Goal: Transaction & Acquisition: Download file/media

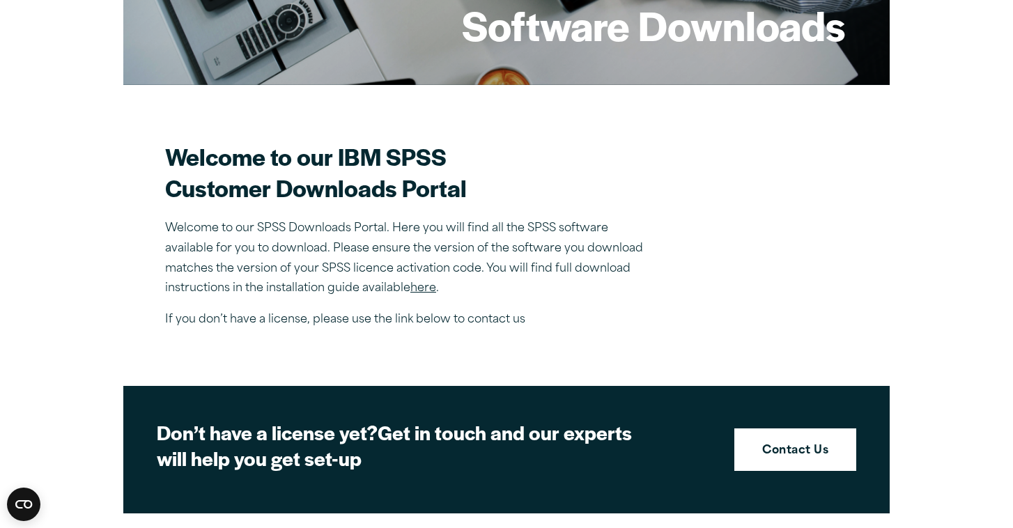
scroll to position [301, 0]
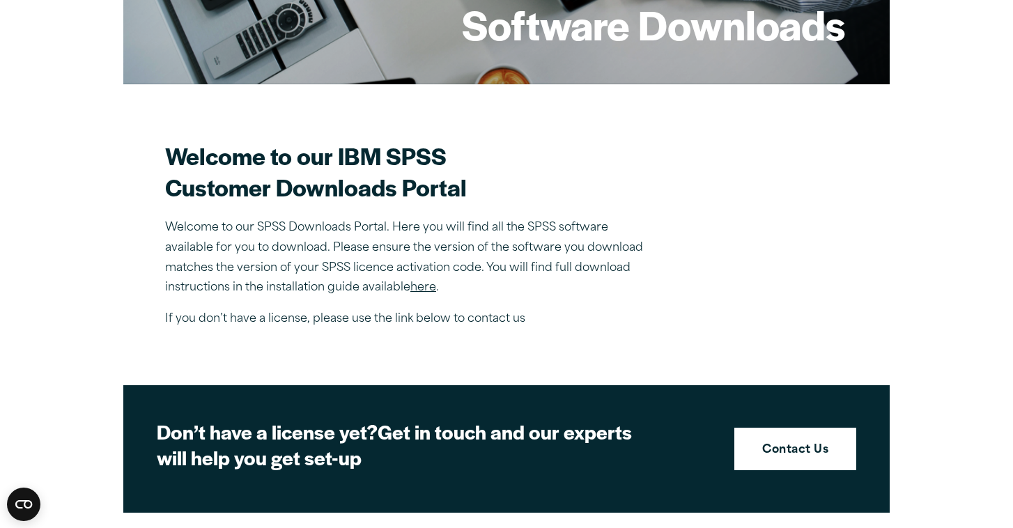
click at [417, 289] on link "here" at bounding box center [423, 287] width 26 height 11
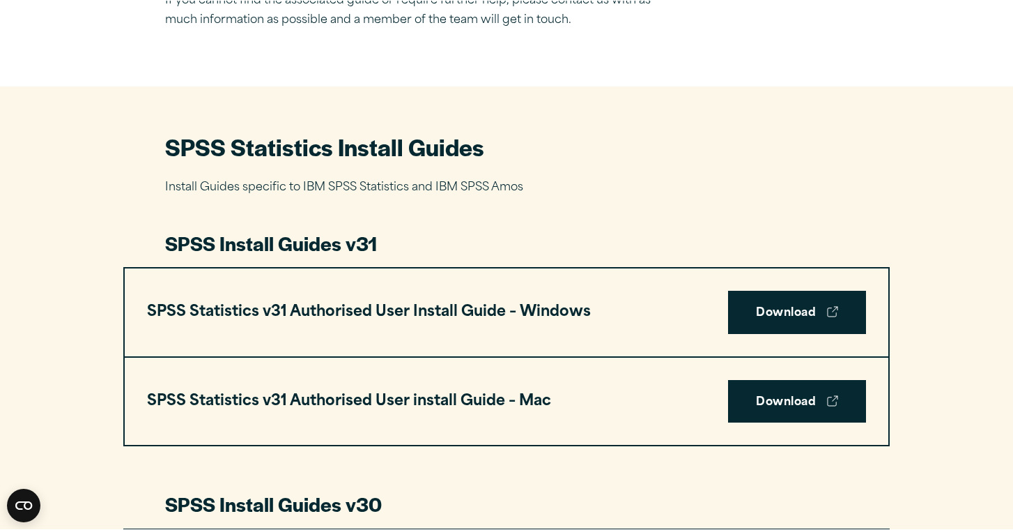
scroll to position [550, 0]
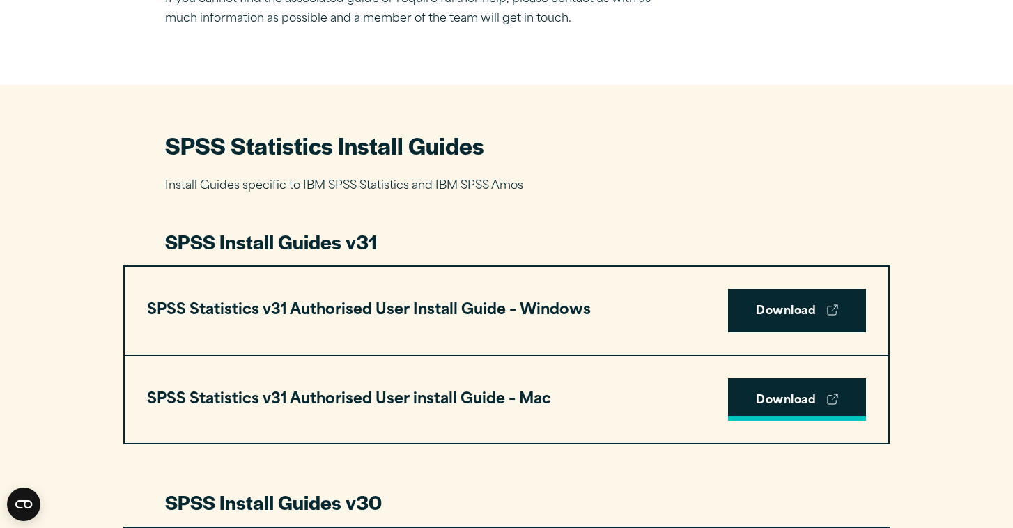
click at [755, 378] on link "Download" at bounding box center [797, 399] width 138 height 43
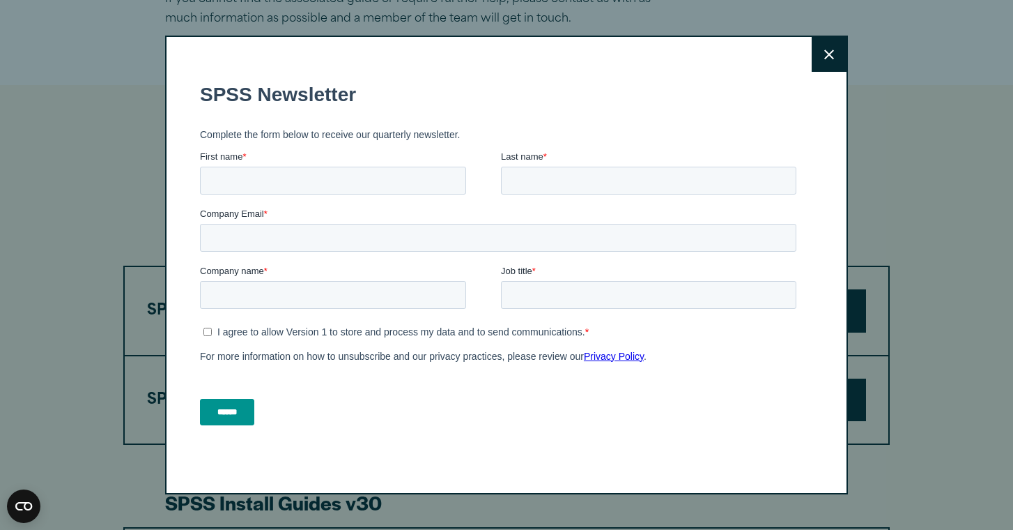
click at [821, 64] on button "Close" at bounding box center [829, 54] width 35 height 35
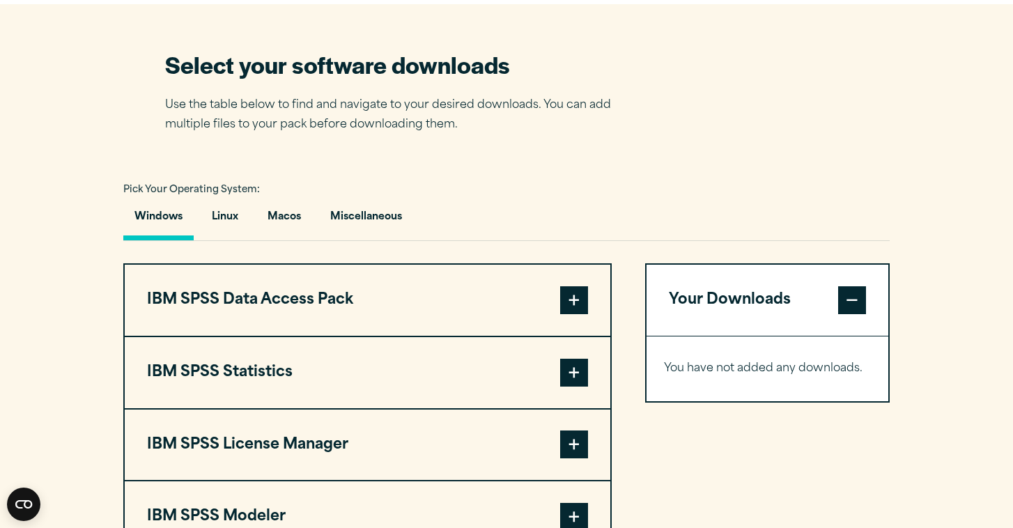
scroll to position [878, 0]
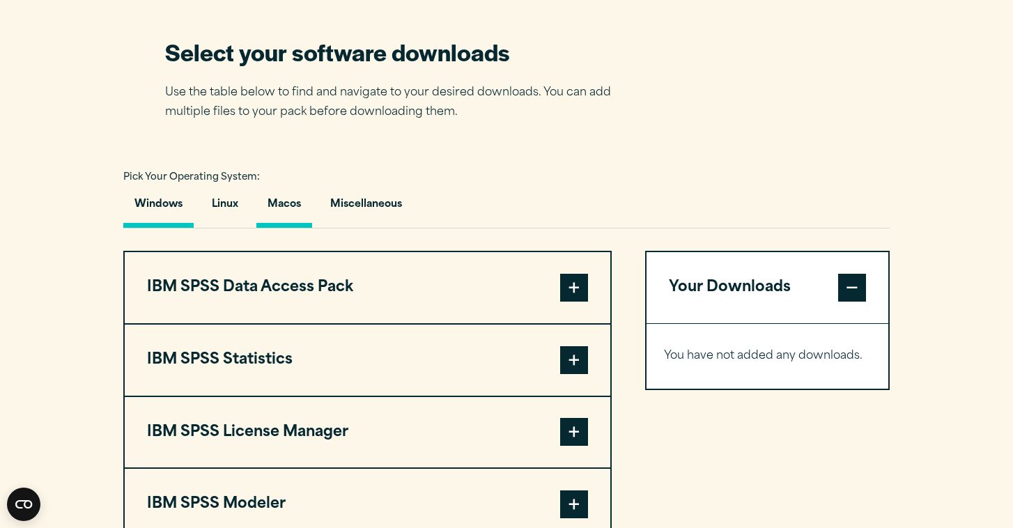
click at [293, 207] on button "Macos" at bounding box center [284, 208] width 56 height 40
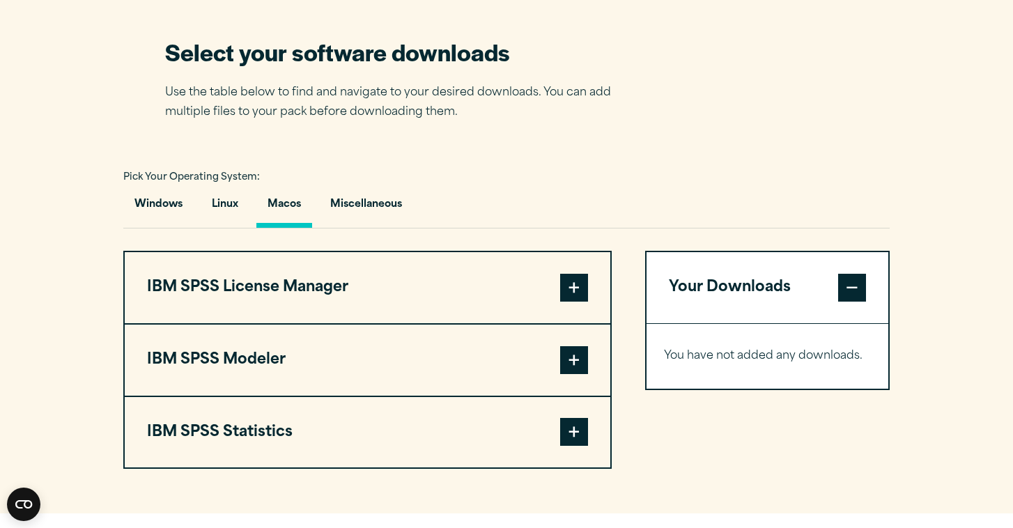
scroll to position [916, 0]
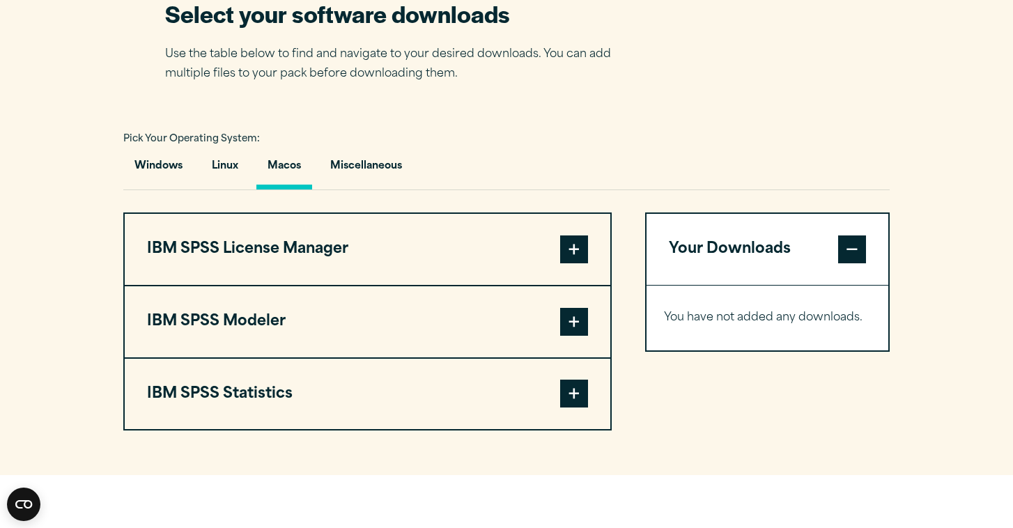
click at [583, 386] on span at bounding box center [574, 394] width 28 height 28
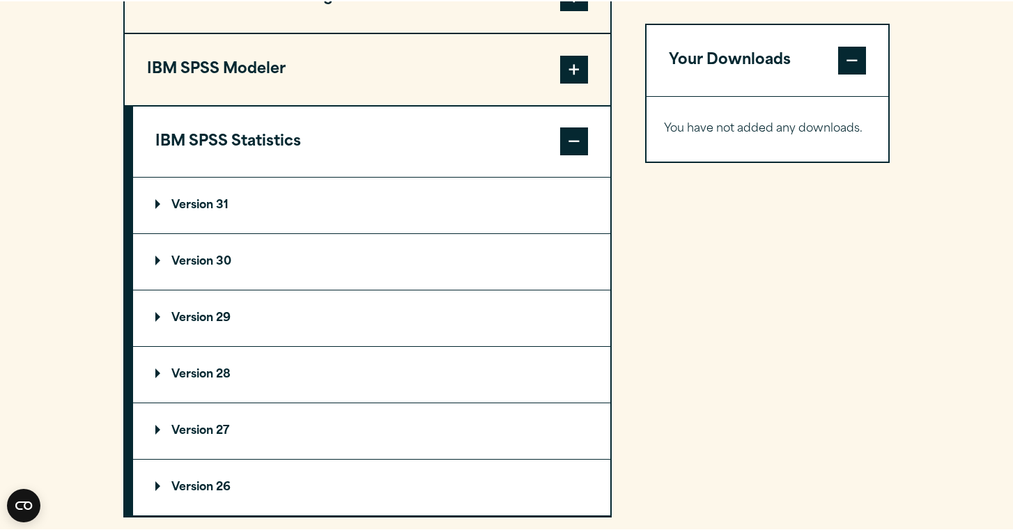
scroll to position [1190, 0]
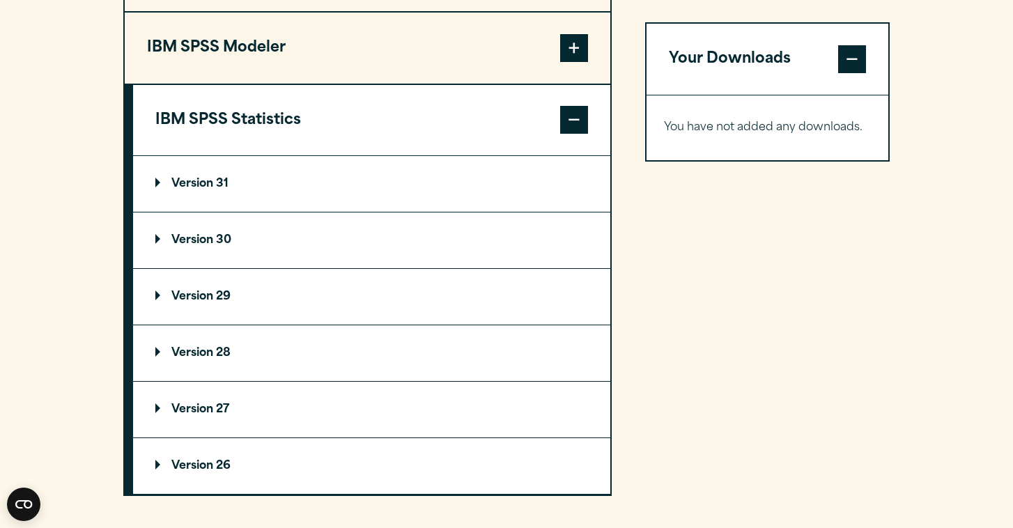
click at [250, 196] on summary "Version 31" at bounding box center [371, 184] width 477 height 56
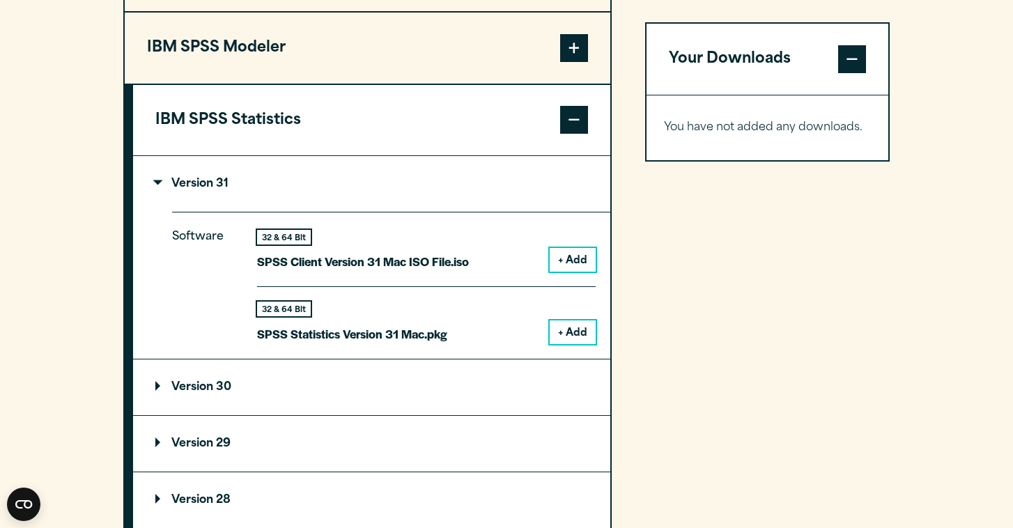
click at [574, 256] on button "+ Add" at bounding box center [573, 260] width 46 height 24
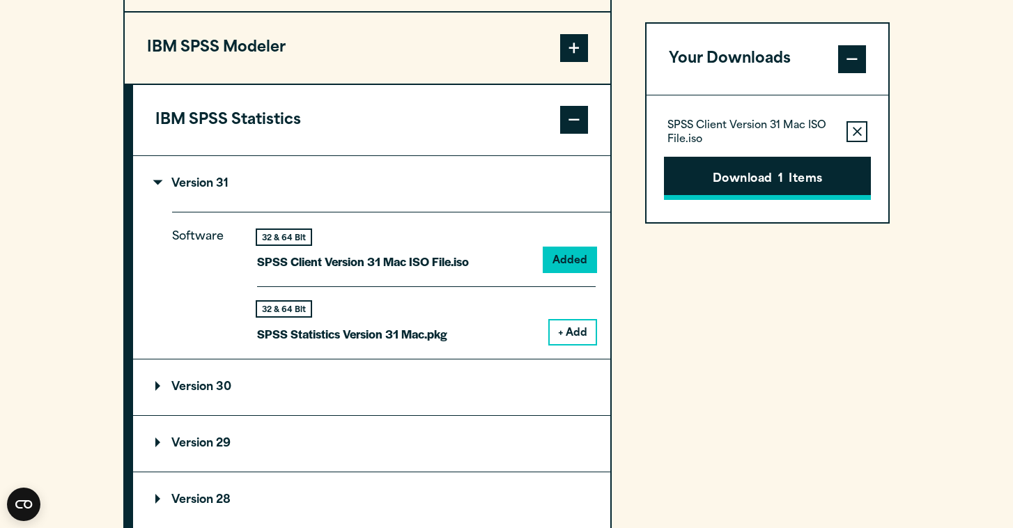
click at [765, 178] on button "Download 1 Items" at bounding box center [767, 178] width 207 height 43
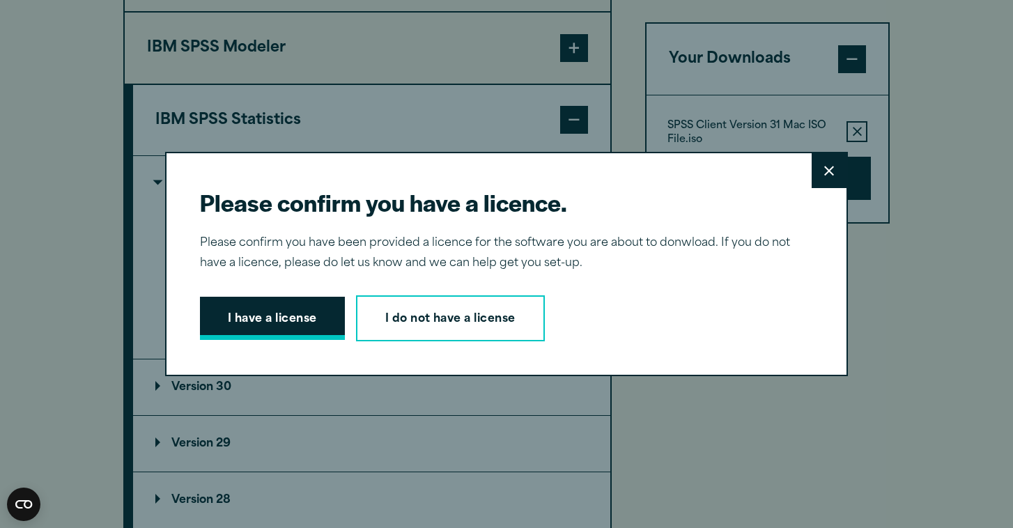
click at [301, 317] on button "I have a license" at bounding box center [272, 318] width 145 height 43
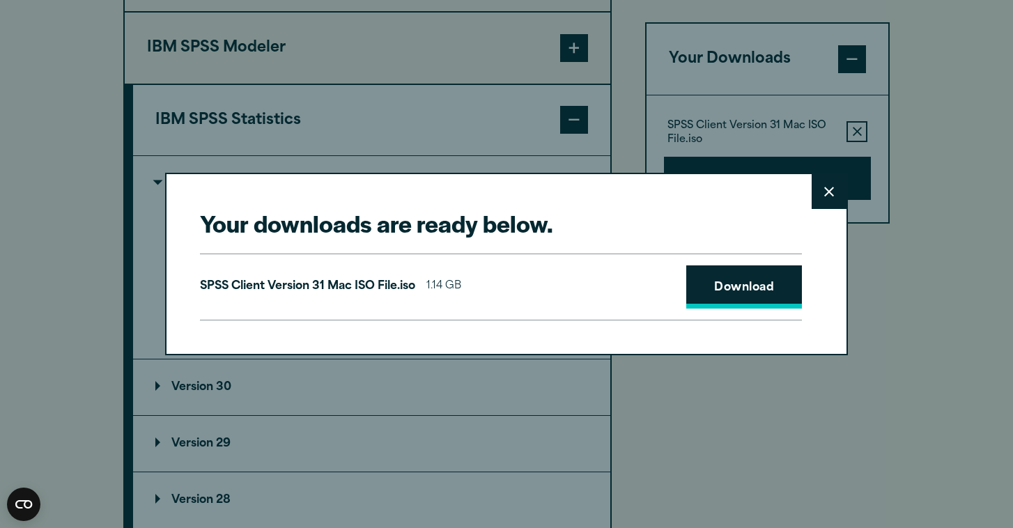
click at [755, 308] on link "Download" at bounding box center [744, 287] width 116 height 43
click at [825, 197] on icon at bounding box center [829, 193] width 10 height 10
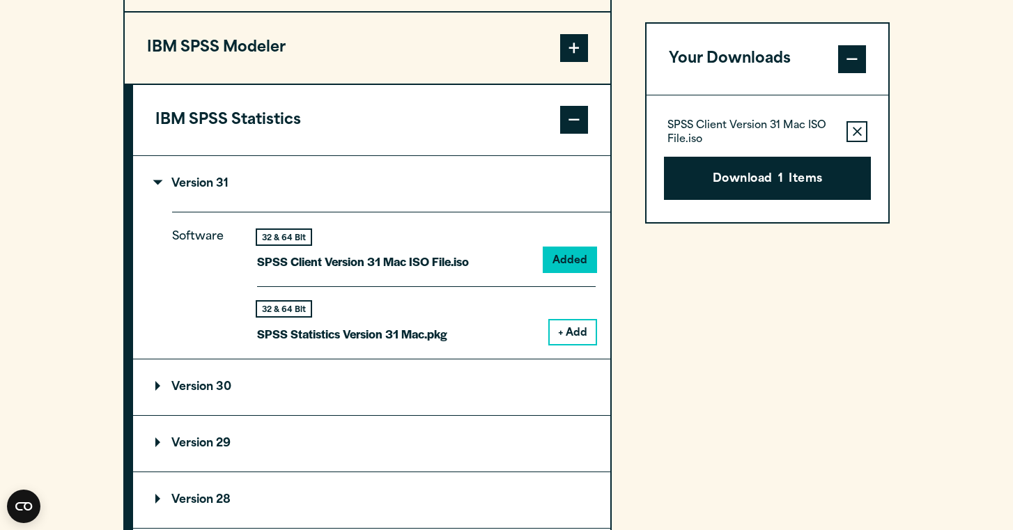
click at [455, 325] on div "32 & 64 Bit SPSS Statistics Version 31 Mac.pkg + Add" at bounding box center [426, 315] width 339 height 58
click at [585, 335] on button "+ Add" at bounding box center [573, 333] width 46 height 24
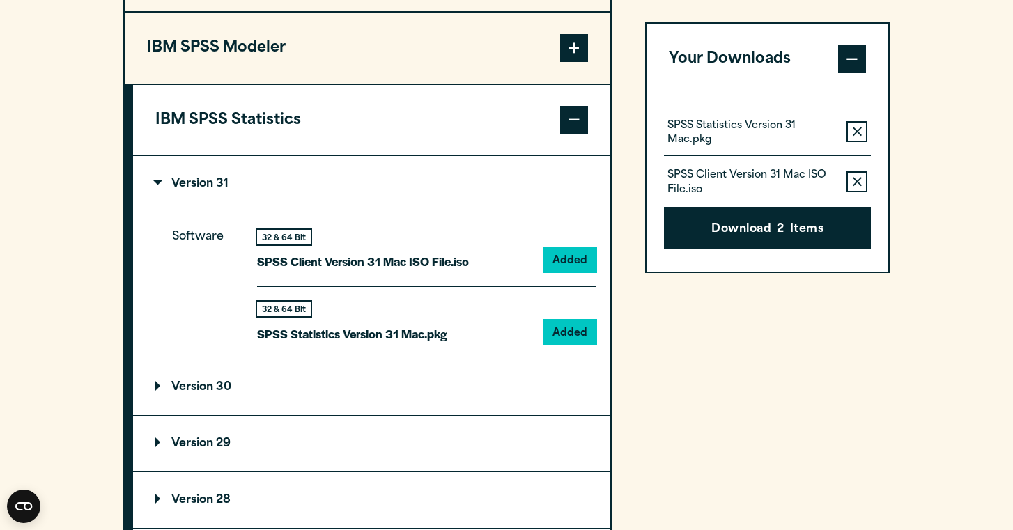
click at [855, 132] on icon "button" at bounding box center [857, 132] width 9 height 10
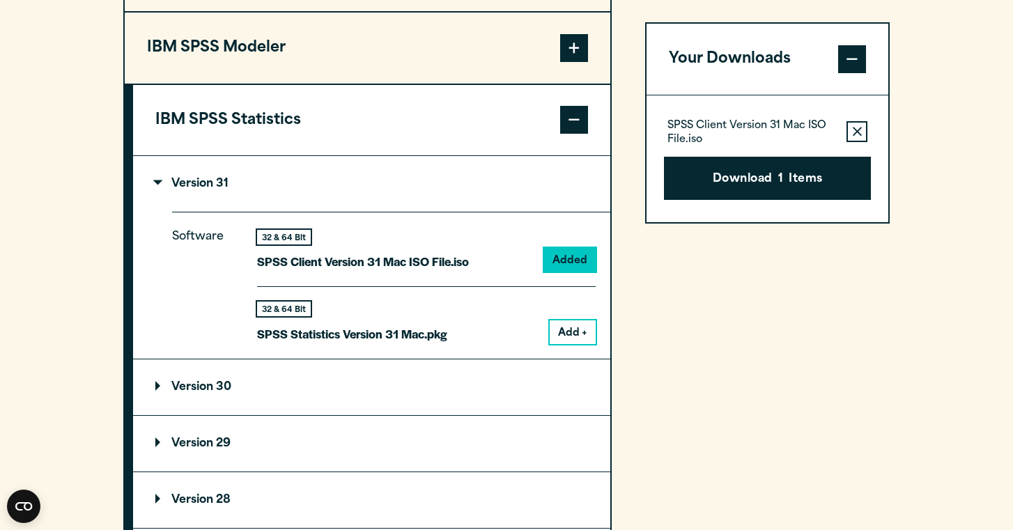
click at [853, 134] on icon "button" at bounding box center [857, 132] width 9 height 10
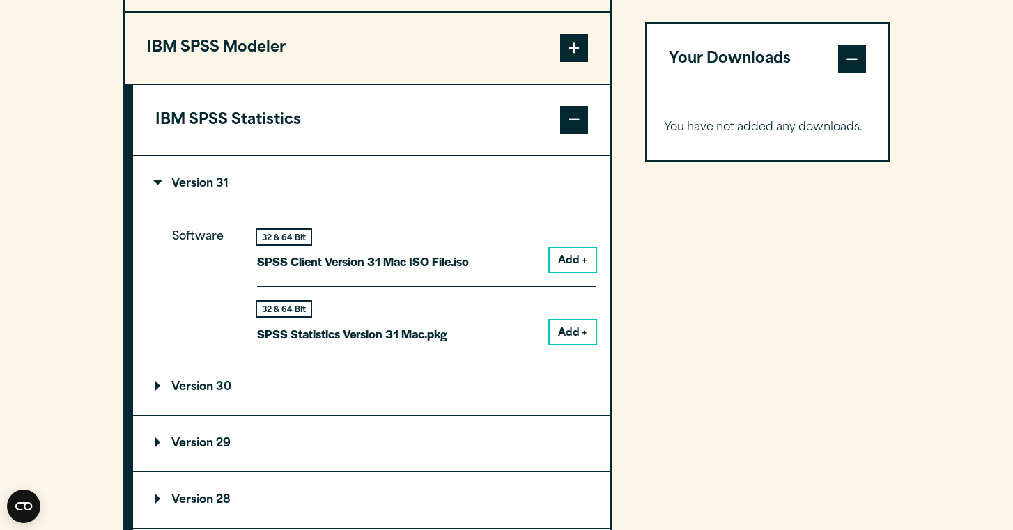
click at [575, 323] on button "Add +" at bounding box center [573, 333] width 46 height 24
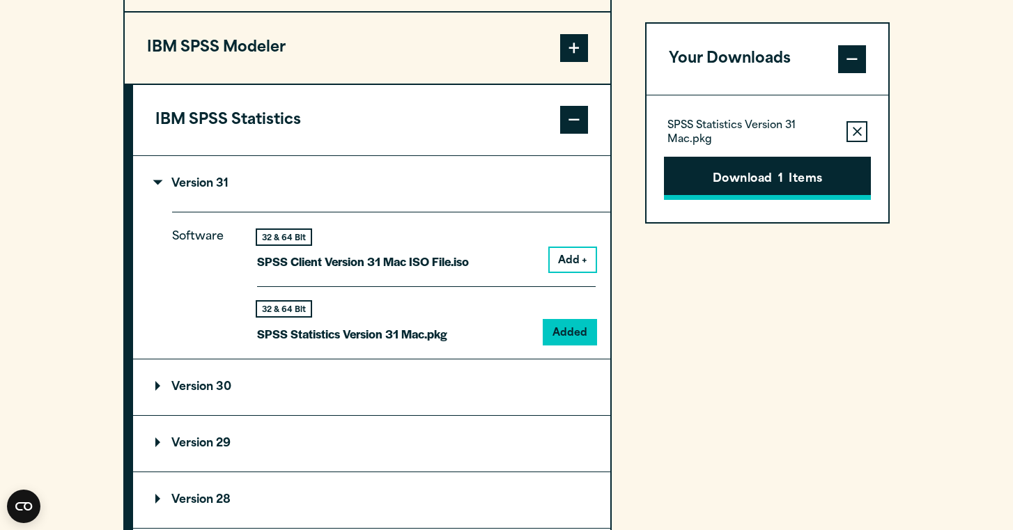
click at [771, 195] on button "Download 1 Items" at bounding box center [767, 178] width 207 height 43
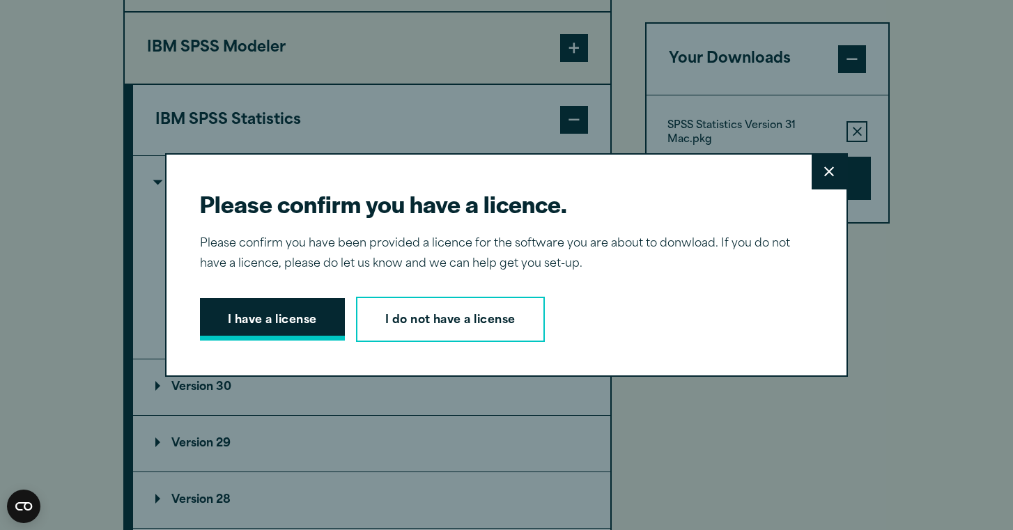
click at [302, 315] on button "I have a license" at bounding box center [272, 319] width 145 height 43
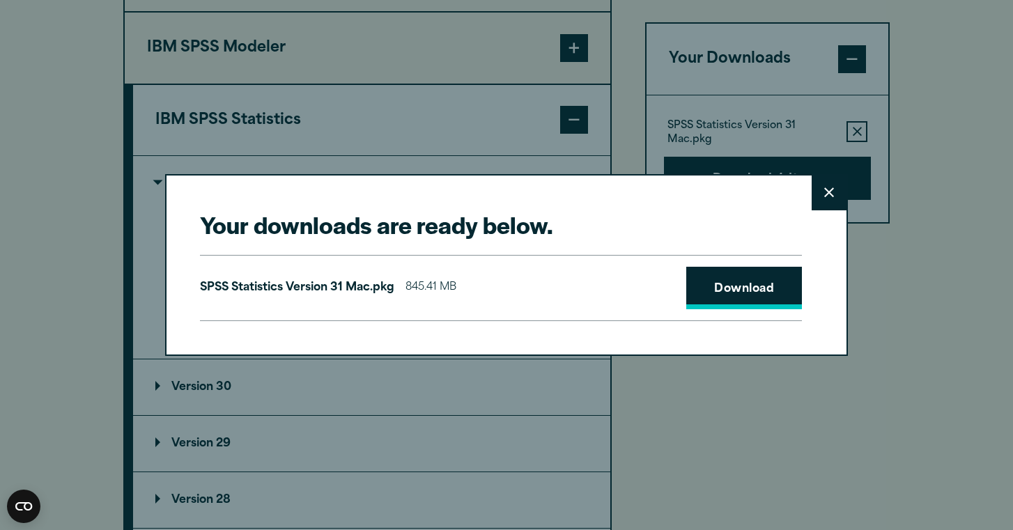
click at [741, 285] on link "Download" at bounding box center [744, 288] width 116 height 43
click at [829, 194] on icon at bounding box center [829, 193] width 10 height 10
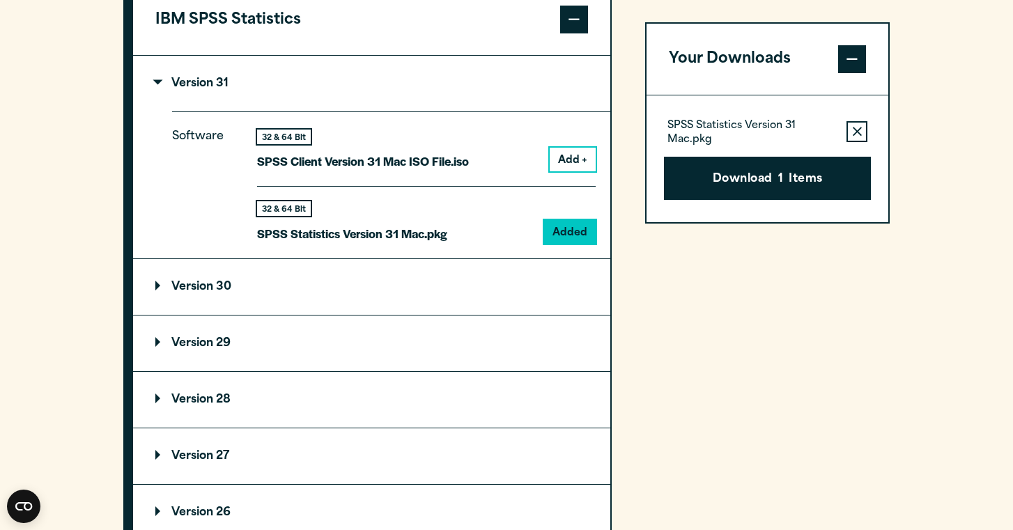
scroll to position [1291, 0]
click at [206, 344] on p "Version 29" at bounding box center [192, 342] width 75 height 11
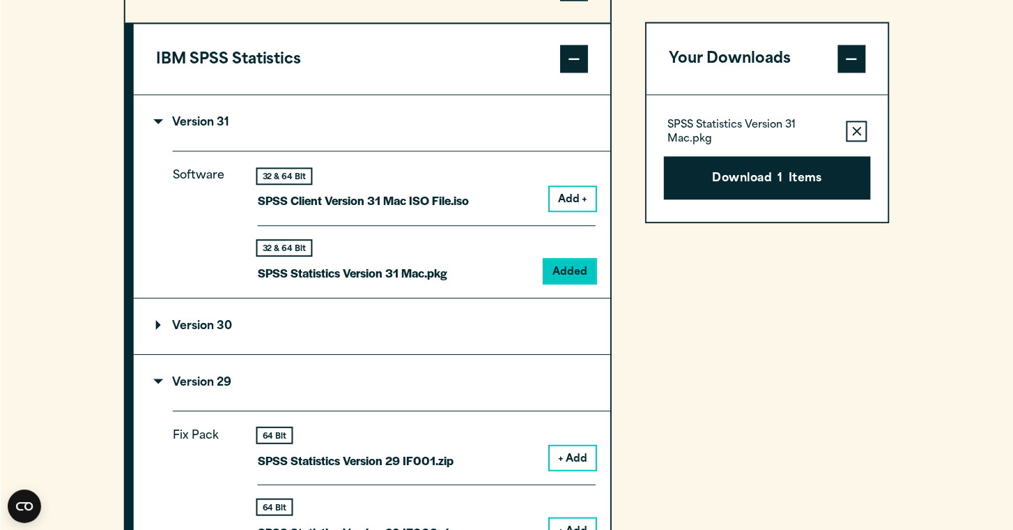
scroll to position [1249, 0]
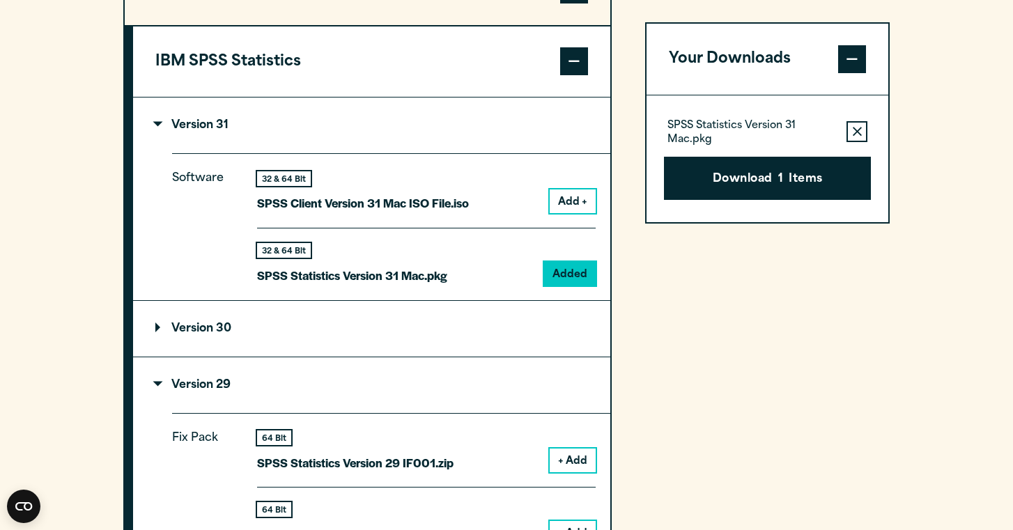
click at [208, 176] on p "Software" at bounding box center [203, 221] width 63 height 105
click at [166, 127] on p "Version 31" at bounding box center [191, 125] width 73 height 11
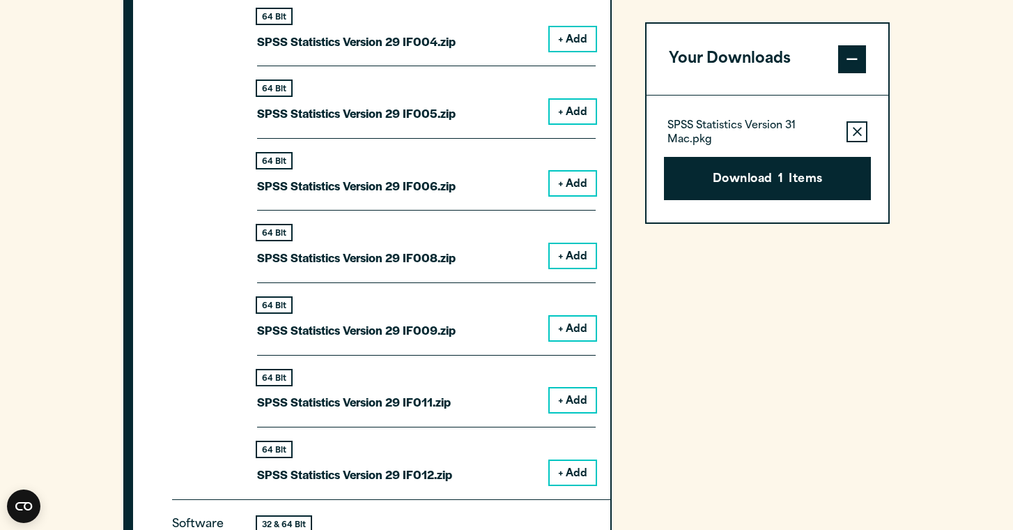
scroll to position [1668, 0]
click at [562, 470] on button "+ Add" at bounding box center [573, 473] width 46 height 24
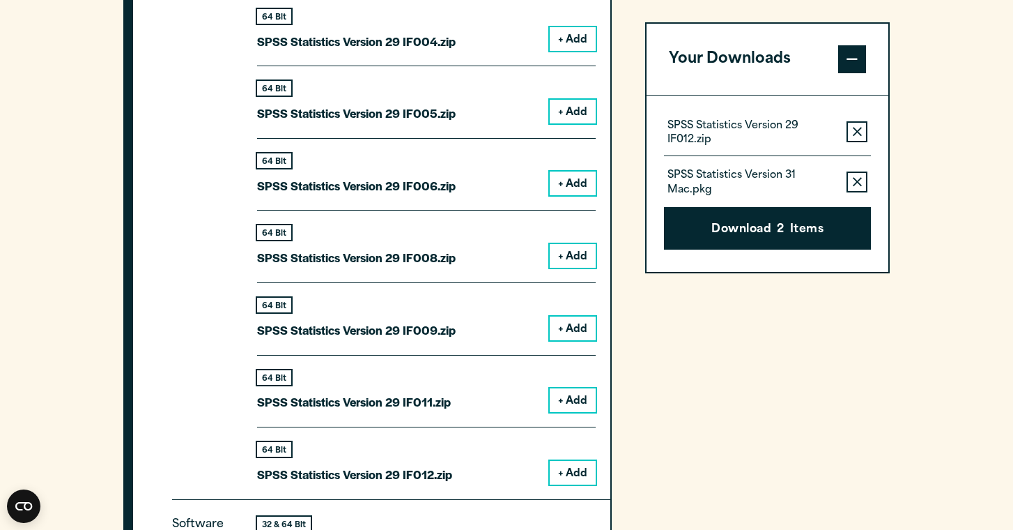
click at [861, 183] on icon "button" at bounding box center [857, 181] width 9 height 9
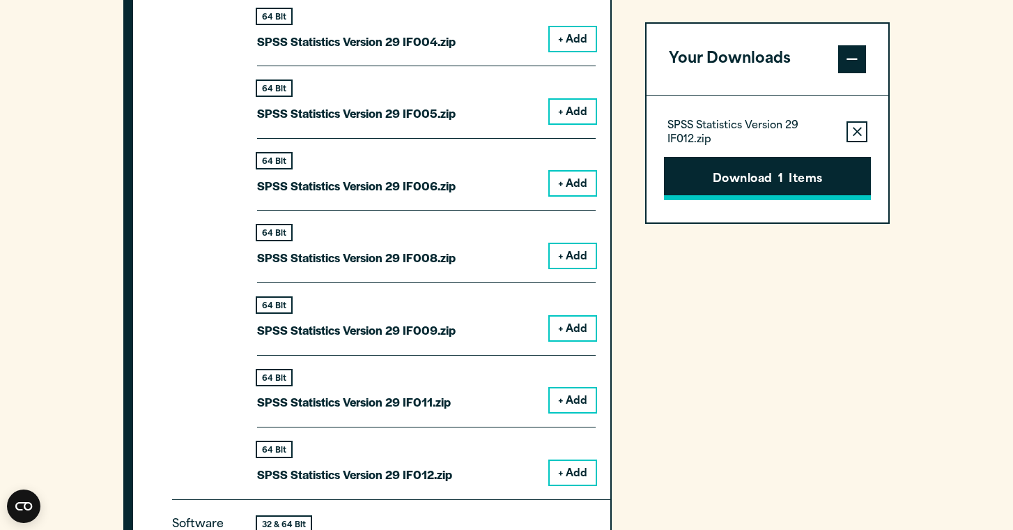
click at [782, 176] on span "1" at bounding box center [780, 180] width 5 height 18
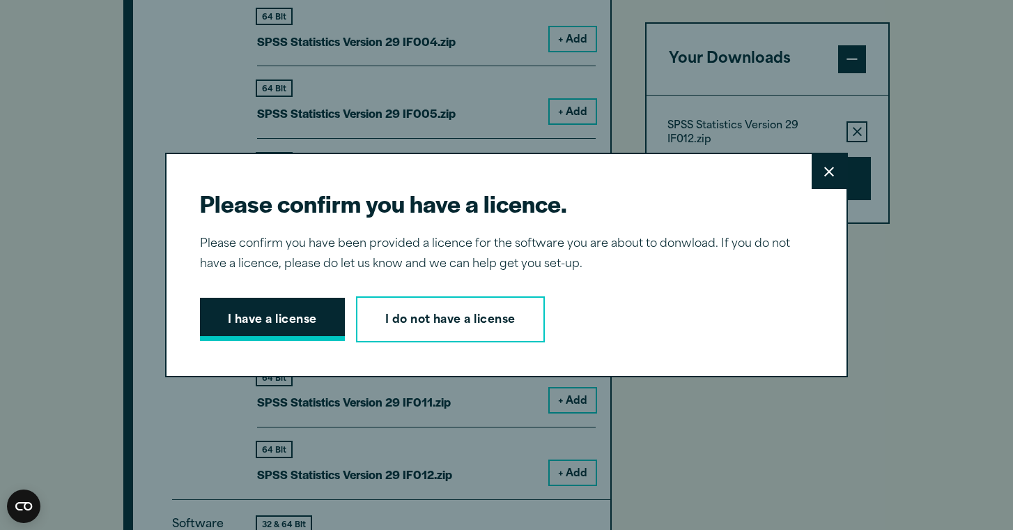
click at [302, 323] on button "I have a license" at bounding box center [272, 319] width 145 height 43
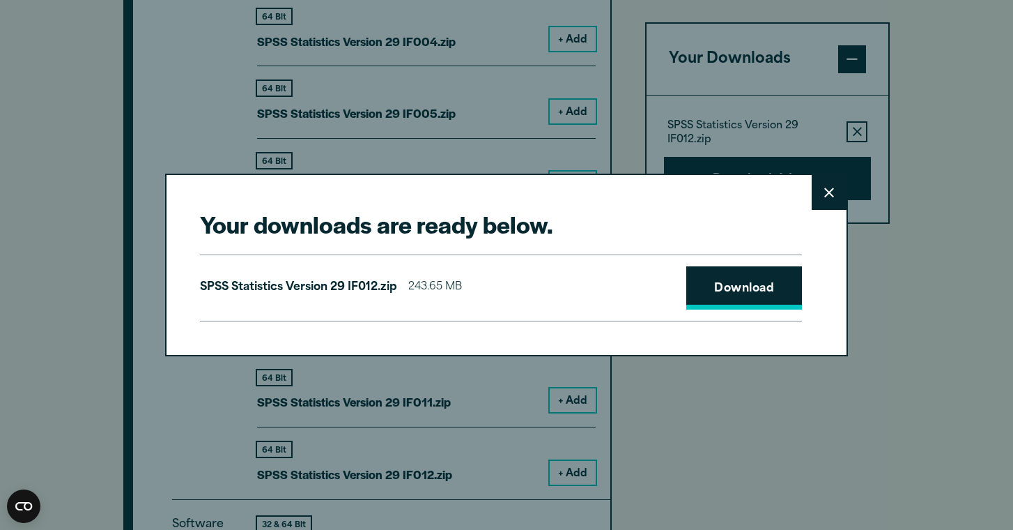
click at [769, 291] on link "Download" at bounding box center [744, 287] width 116 height 43
click at [831, 181] on button "Close" at bounding box center [829, 192] width 35 height 35
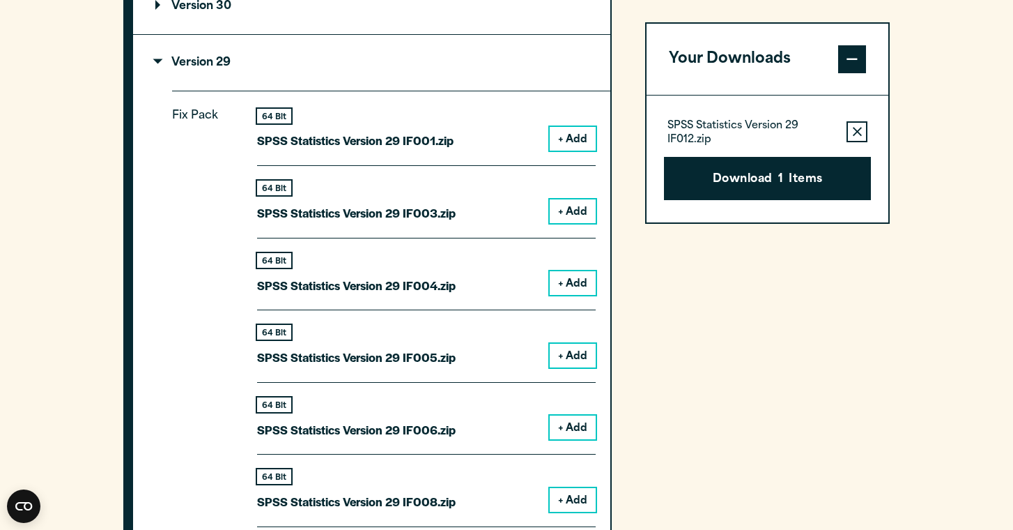
scroll to position [1423, 0]
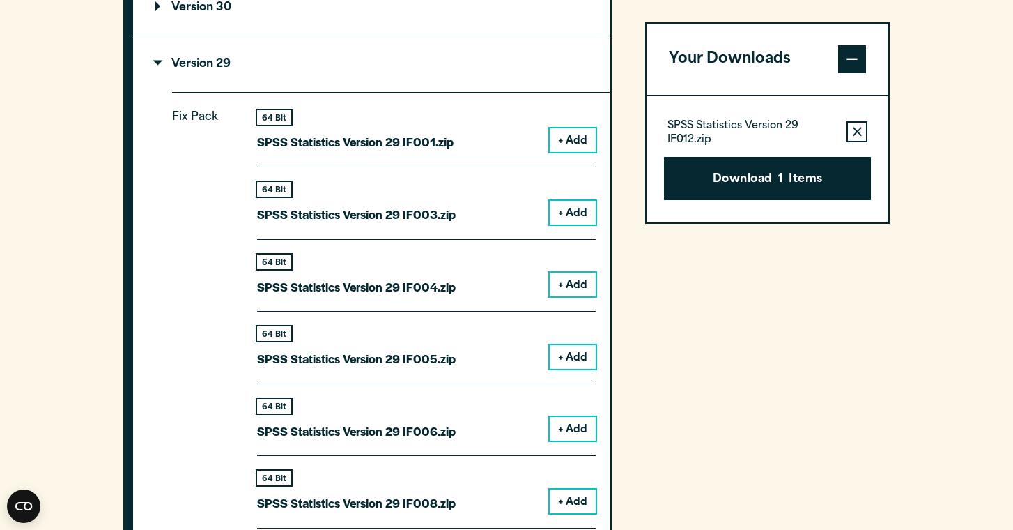
click at [856, 137] on button "Remove this item from your software download list" at bounding box center [857, 131] width 21 height 21
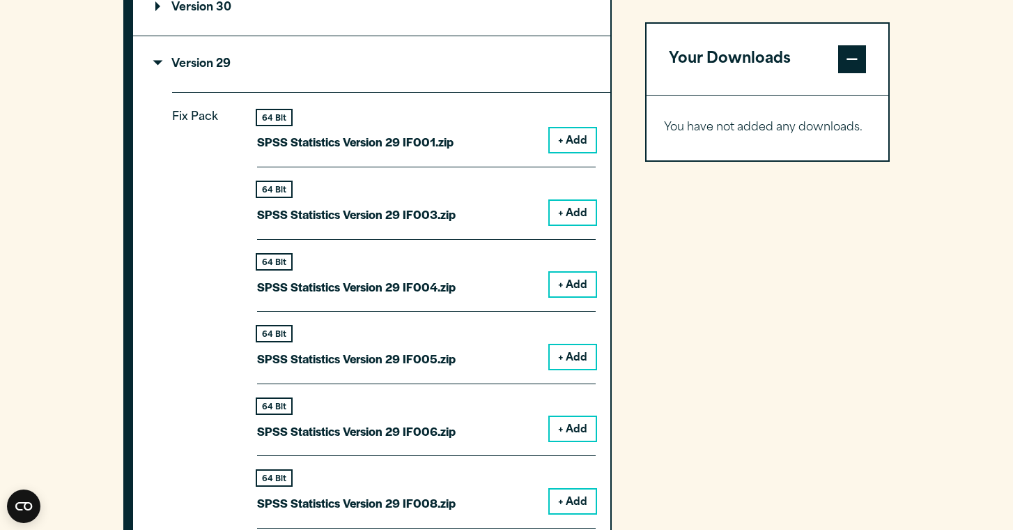
click at [557, 130] on button "+ Add" at bounding box center [573, 140] width 46 height 24
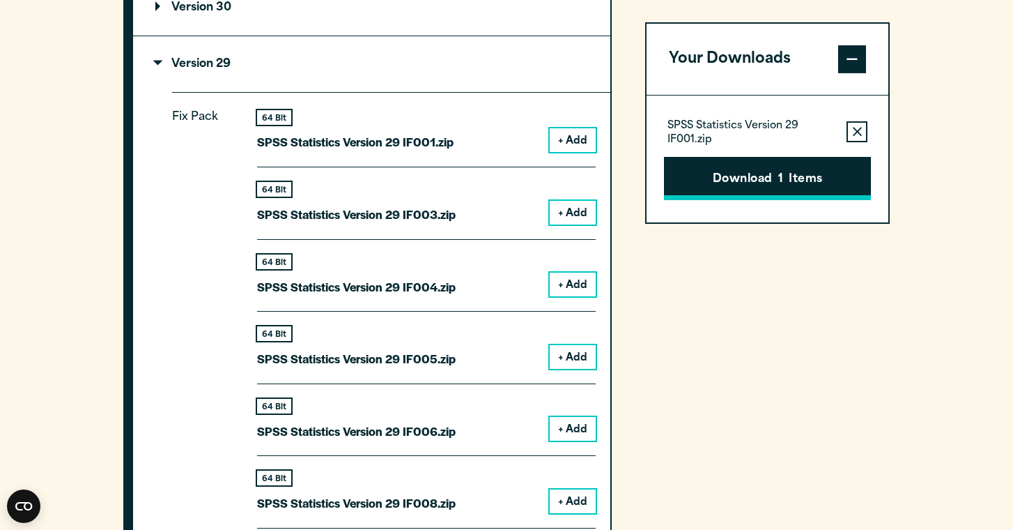
click at [733, 176] on button "Download 1 Items" at bounding box center [767, 178] width 207 height 43
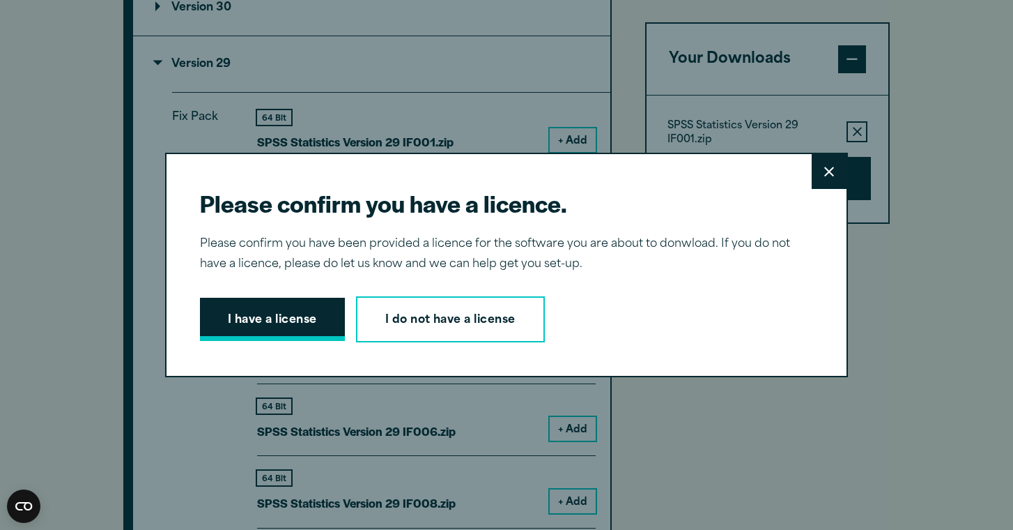
click at [299, 305] on button "I have a license" at bounding box center [272, 319] width 145 height 43
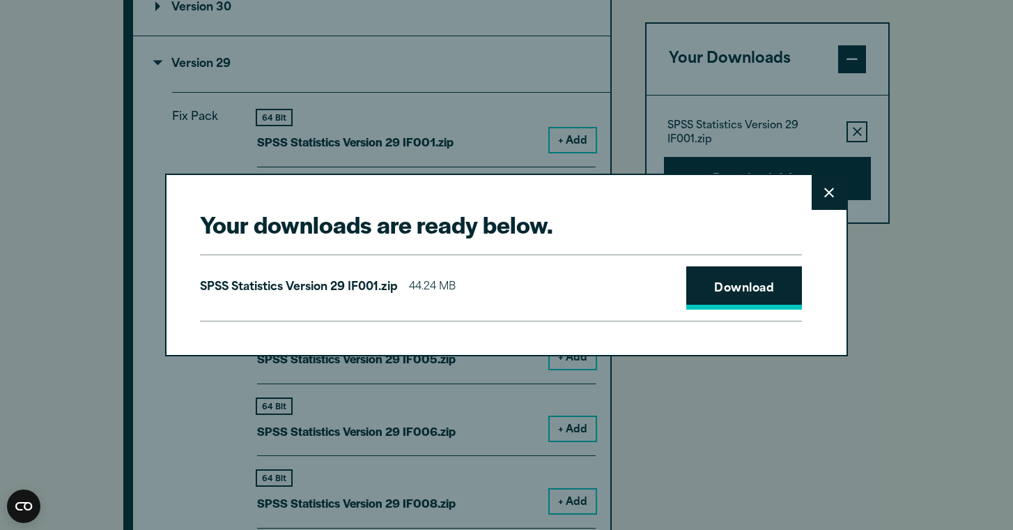
click at [762, 302] on link "Download" at bounding box center [744, 287] width 116 height 43
click at [820, 192] on button "Close" at bounding box center [829, 192] width 35 height 35
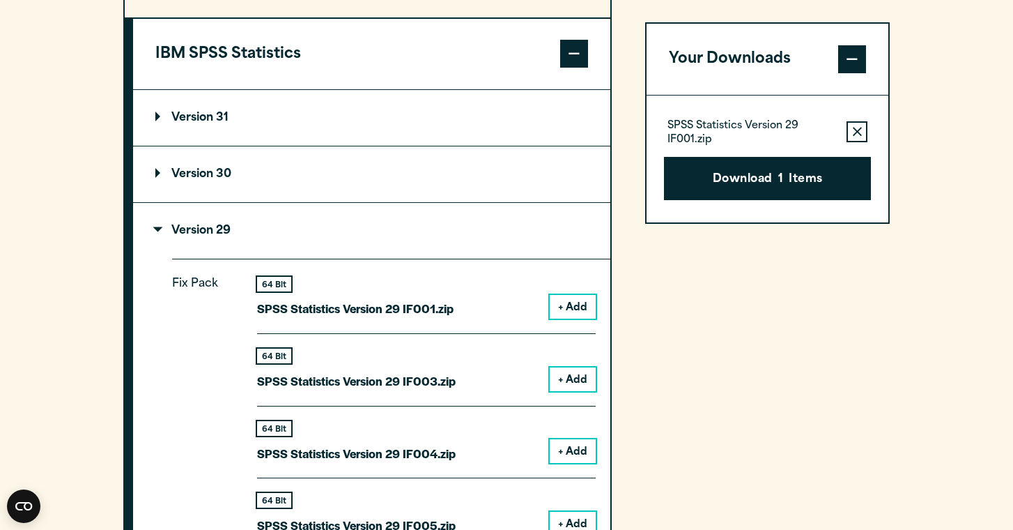
scroll to position [1233, 0]
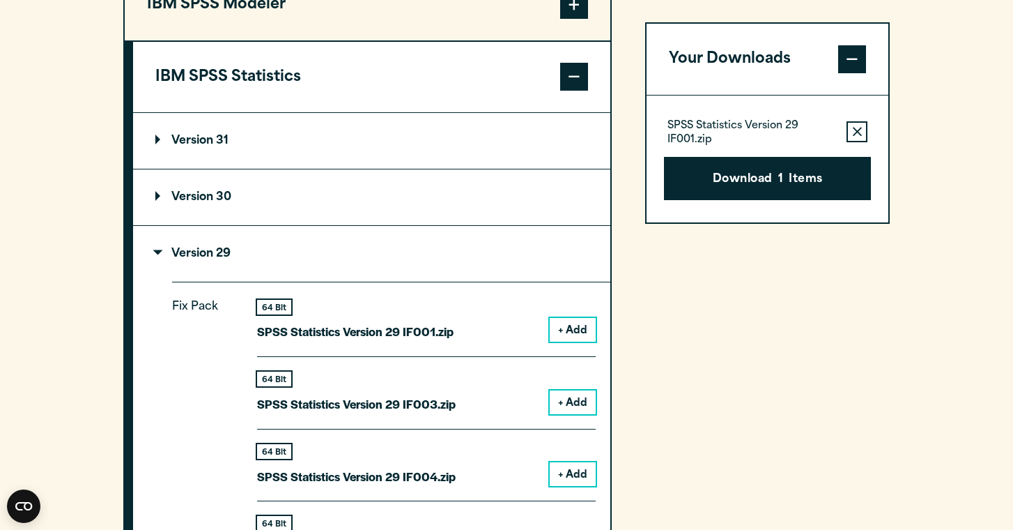
click at [447, 203] on summary "Version 30" at bounding box center [371, 197] width 477 height 56
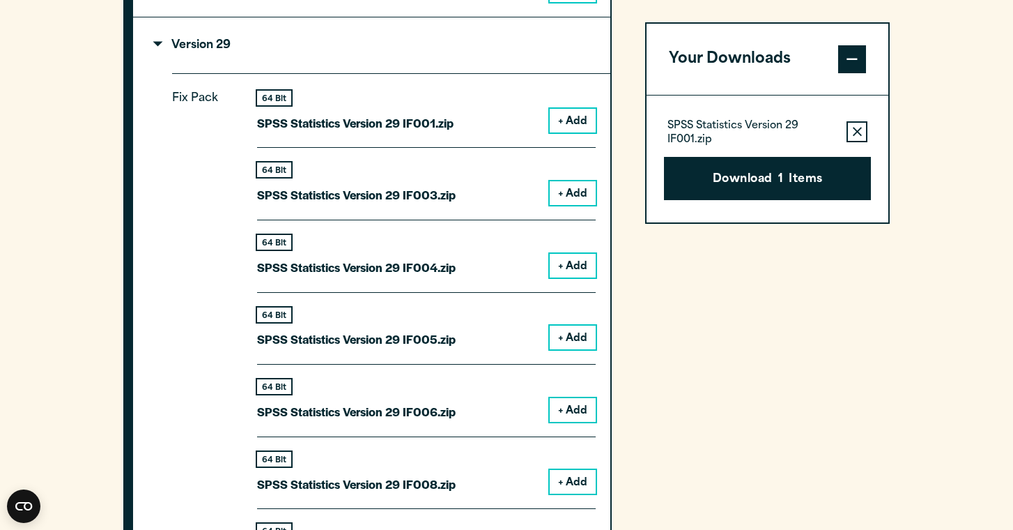
scroll to position [1592, 0]
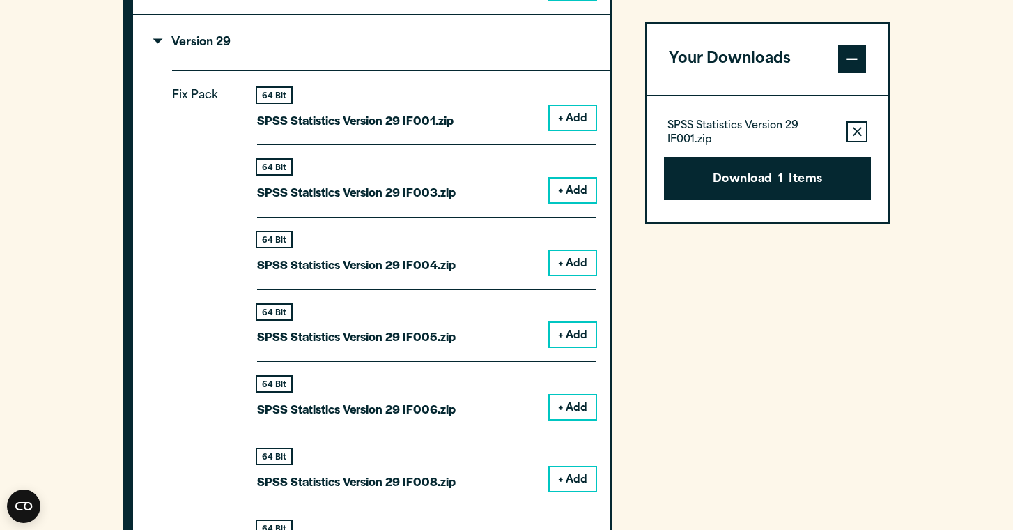
click at [578, 330] on button "+ Add" at bounding box center [573, 335] width 46 height 24
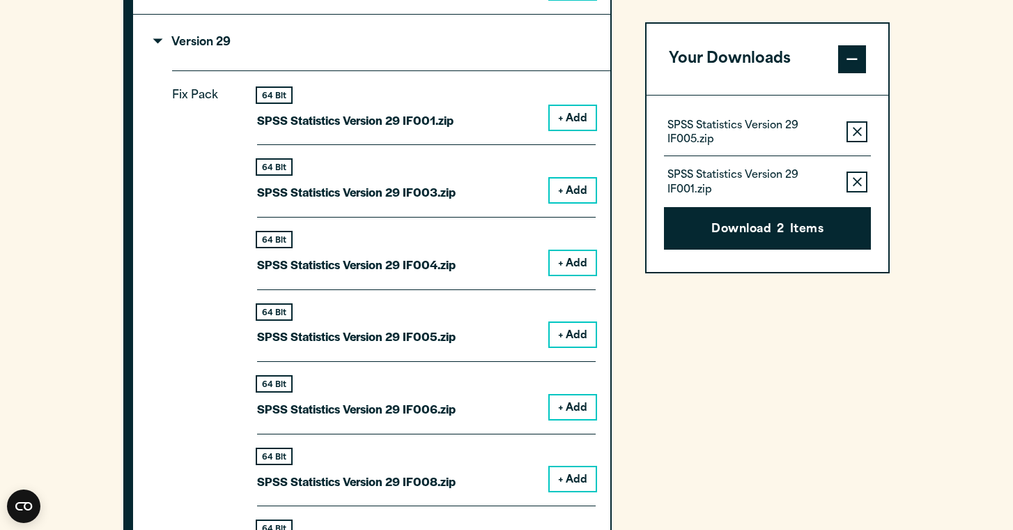
click at [855, 180] on icon "button" at bounding box center [857, 182] width 9 height 10
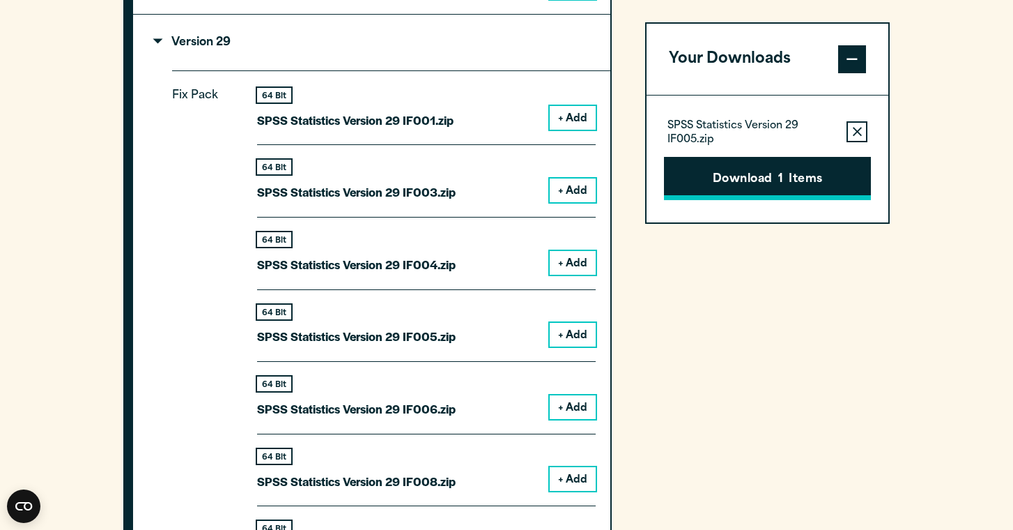
click at [801, 181] on button "Download 1 Items" at bounding box center [767, 178] width 207 height 43
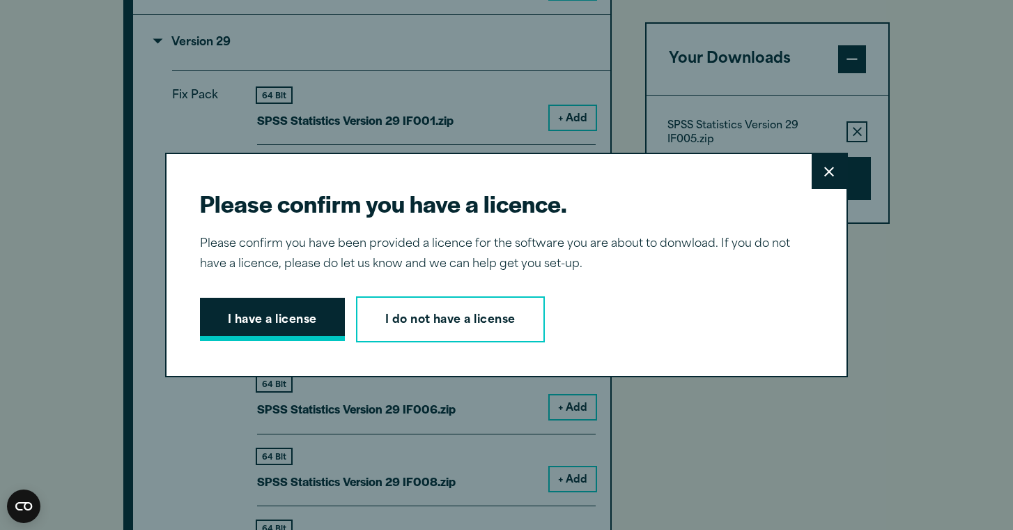
click at [255, 335] on button "I have a license" at bounding box center [272, 319] width 145 height 43
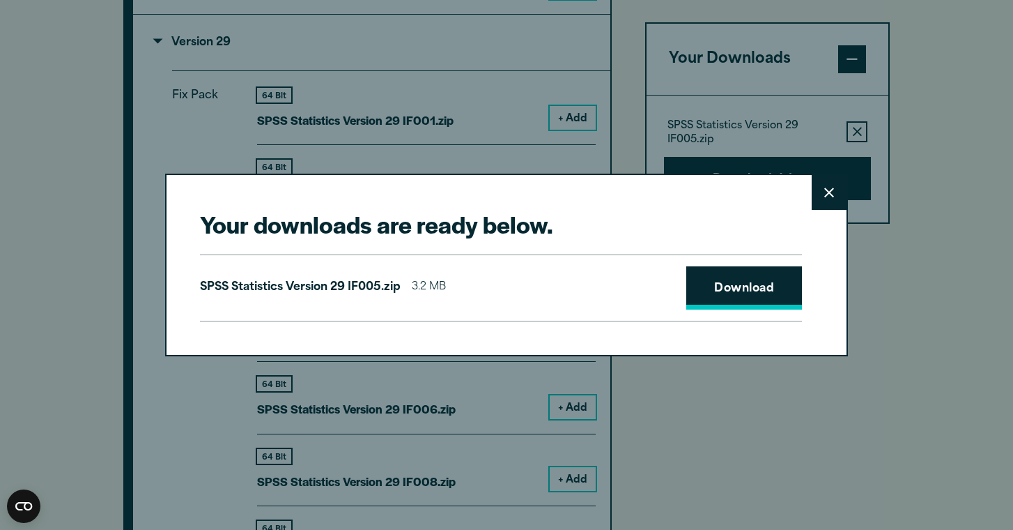
click at [733, 305] on link "Download" at bounding box center [744, 287] width 116 height 43
click at [836, 185] on button "Close" at bounding box center [829, 192] width 35 height 35
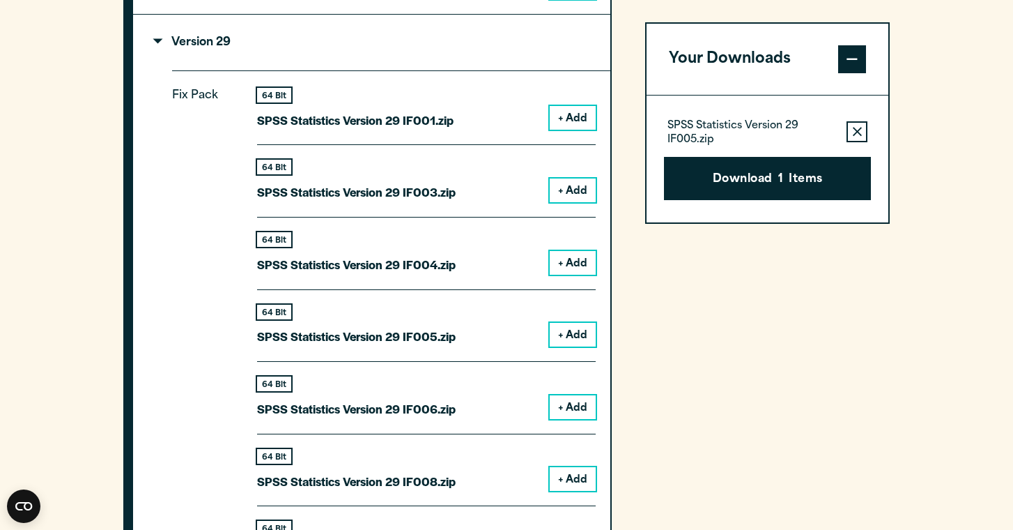
click at [859, 137] on article "Software Downloads Welcome to our IBM SPSS Customer Downloads Portal Welcome to…" at bounding box center [506, 151] width 1013 height 3272
click at [859, 128] on icon "button" at bounding box center [857, 132] width 9 height 10
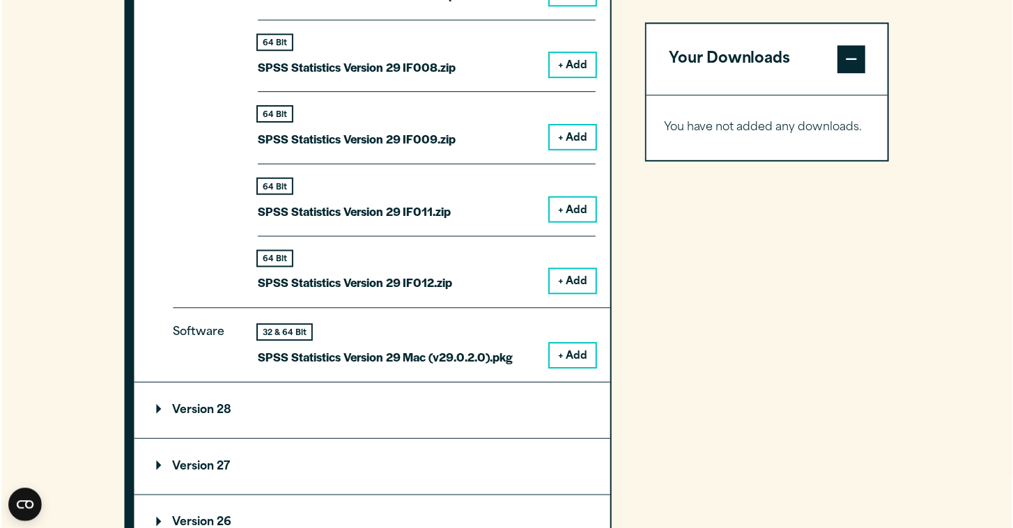
scroll to position [2002, 0]
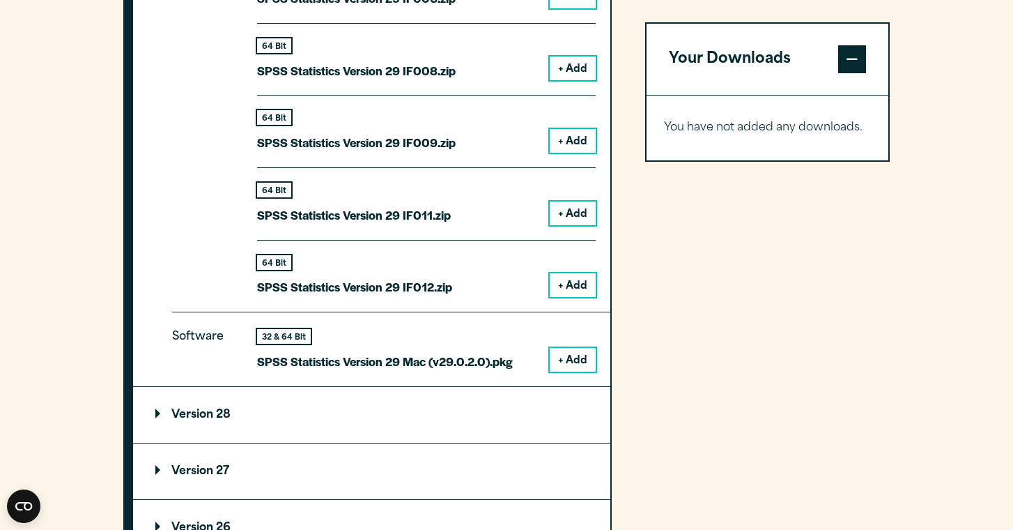
click at [569, 348] on button "+ Add" at bounding box center [573, 360] width 46 height 24
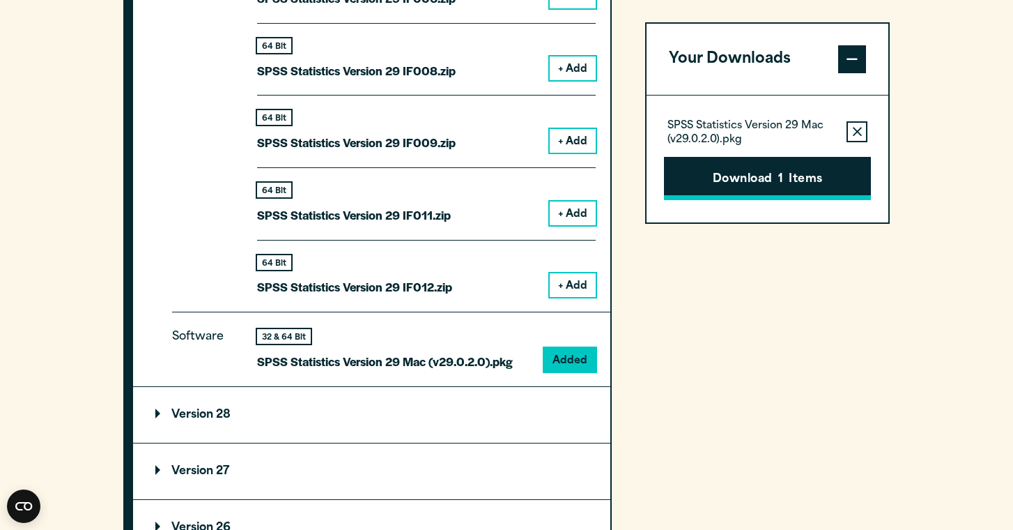
click at [767, 168] on button "Download 1 Items" at bounding box center [767, 178] width 207 height 43
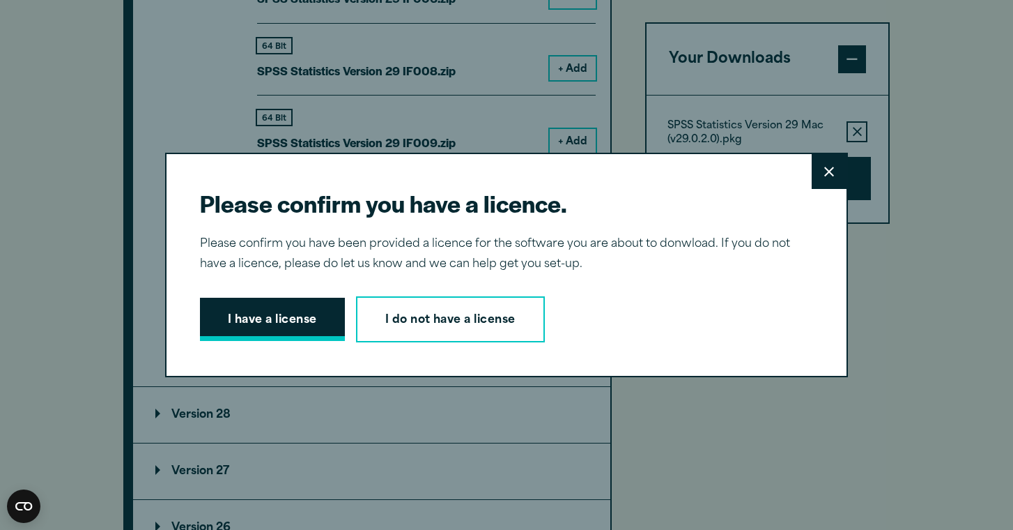
click at [316, 332] on button "I have a license" at bounding box center [272, 319] width 145 height 43
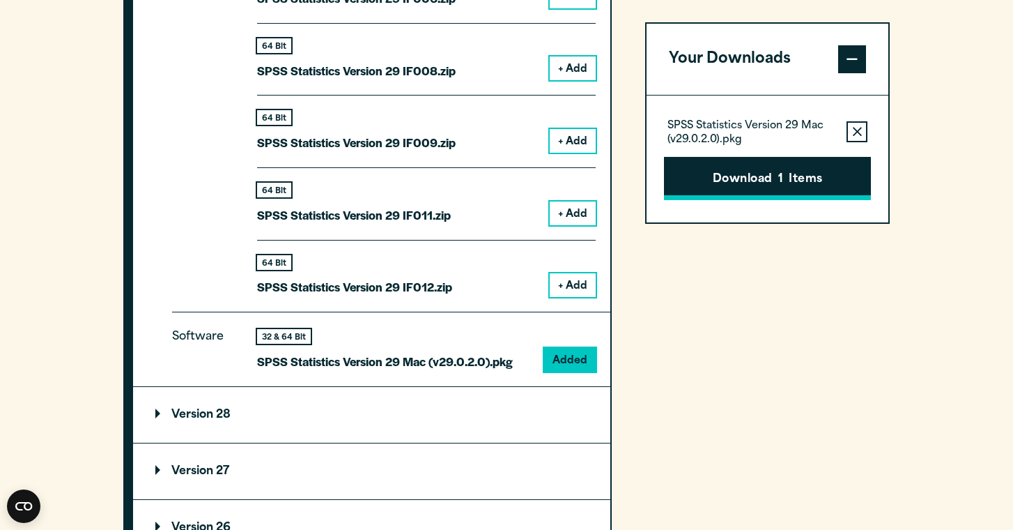
click at [744, 182] on button "Download 1 Items" at bounding box center [767, 178] width 207 height 43
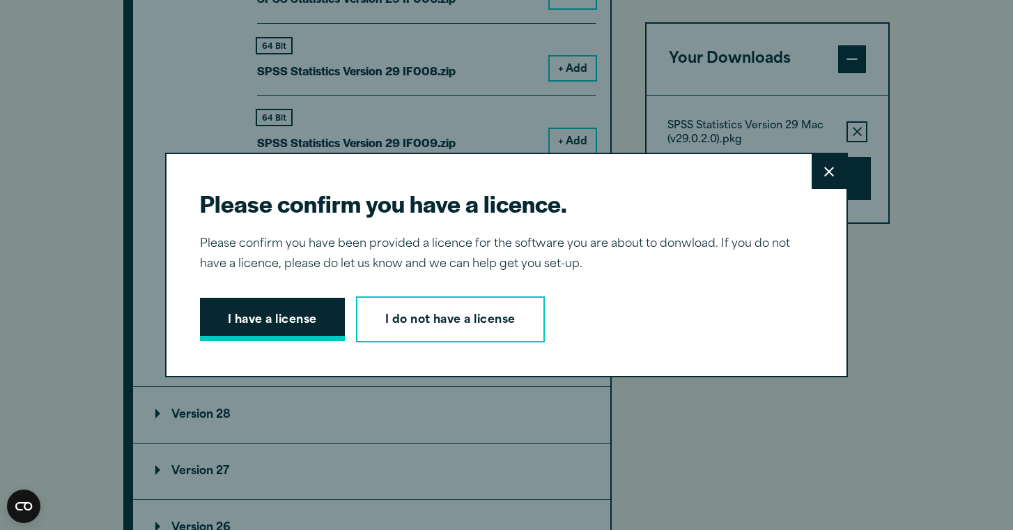
click at [261, 310] on button "I have a license" at bounding box center [272, 319] width 145 height 43
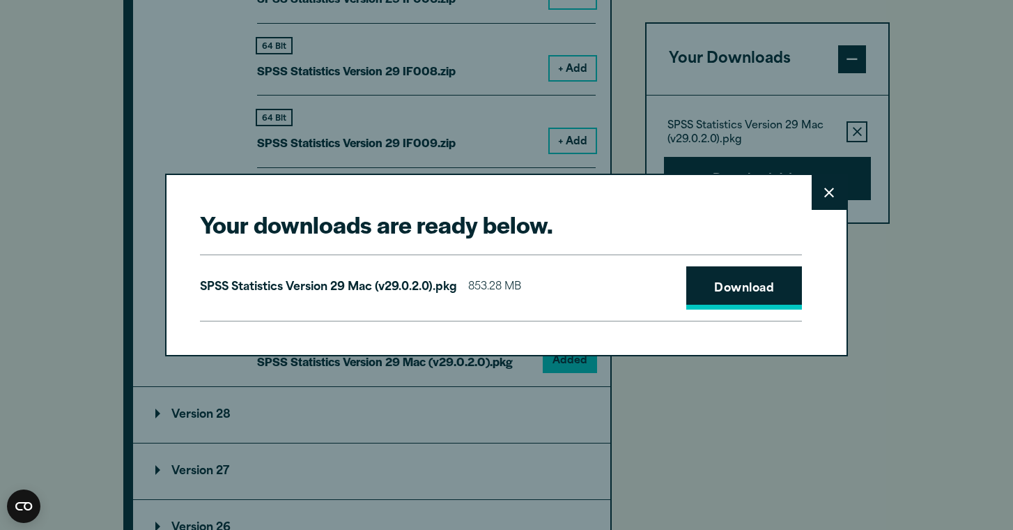
click at [734, 296] on link "Download" at bounding box center [744, 287] width 116 height 43
click at [818, 195] on button "Close" at bounding box center [829, 192] width 35 height 35
